Goal: Navigation & Orientation: Find specific page/section

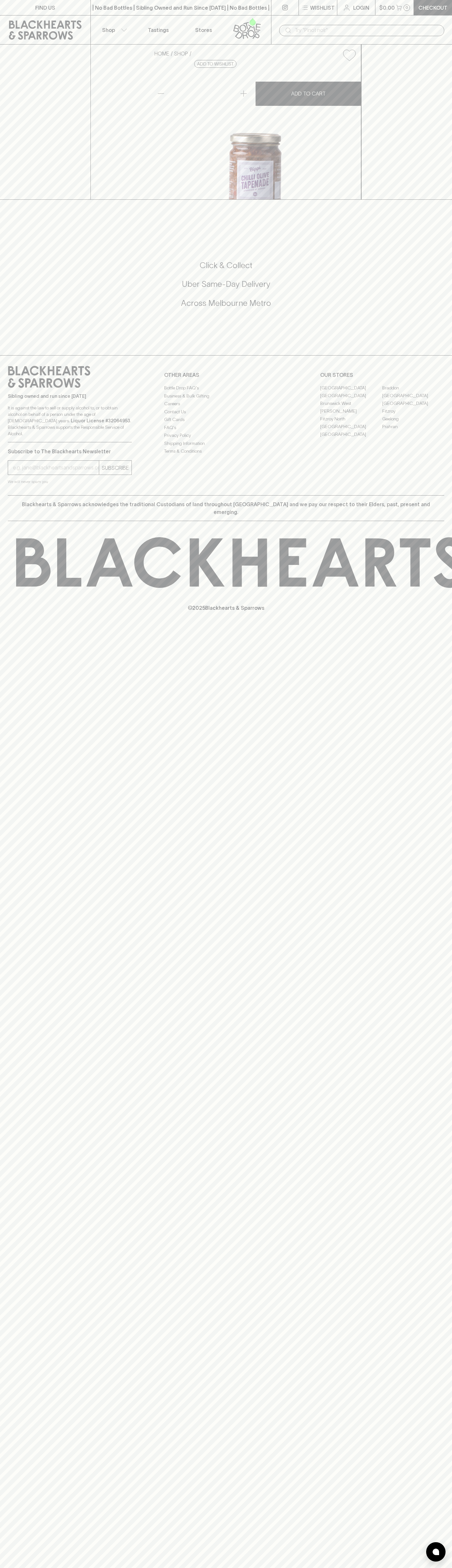
click at [139, 20] on link "Tastings" at bounding box center [158, 29] width 45 height 29
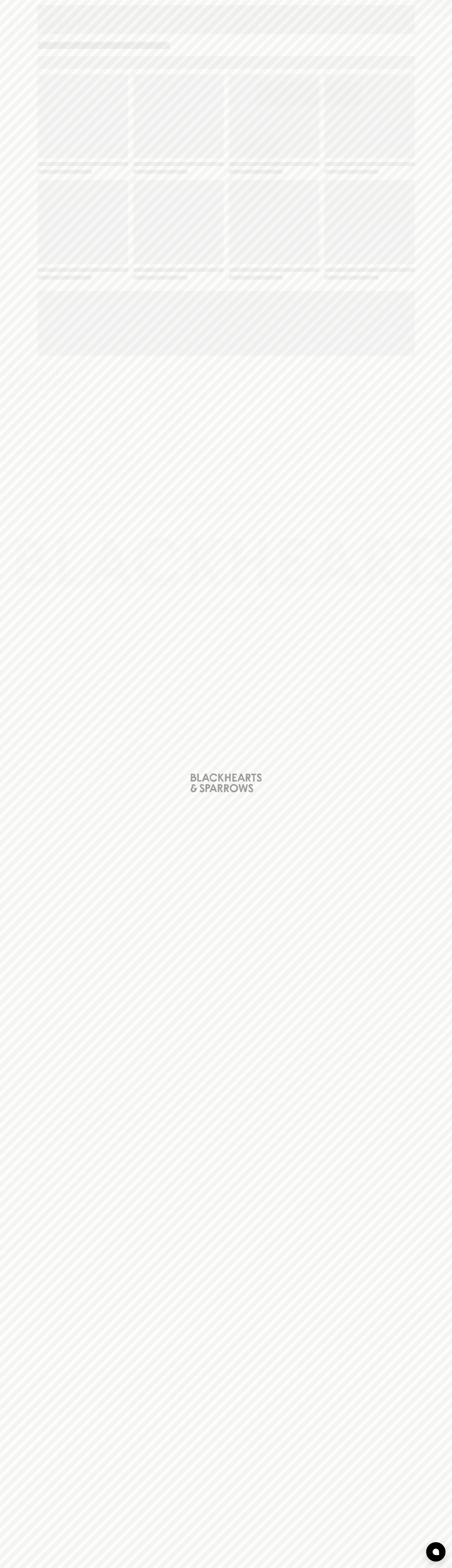
click at [440, 1182] on div "Loading" at bounding box center [226, 784] width 452 height 1568
click at [356, 1567] on html "FIND US | No Bad Bottles | Sibling Owned and Run Since [DATE] | No Bad Bottles …" at bounding box center [226, 784] width 452 height 1568
click at [15, 74] on div "Loading" at bounding box center [226, 784] width 452 height 1568
